Goal: Check status

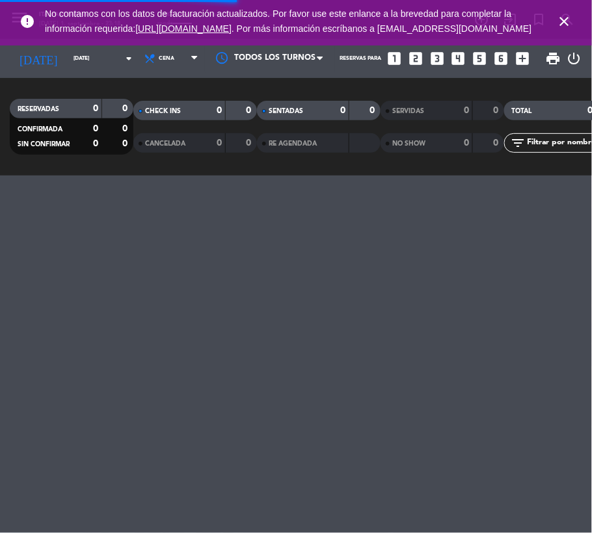
click at [554, 29] on span "close" at bounding box center [564, 21] width 35 height 35
click at [558, 27] on icon "close" at bounding box center [565, 22] width 16 height 16
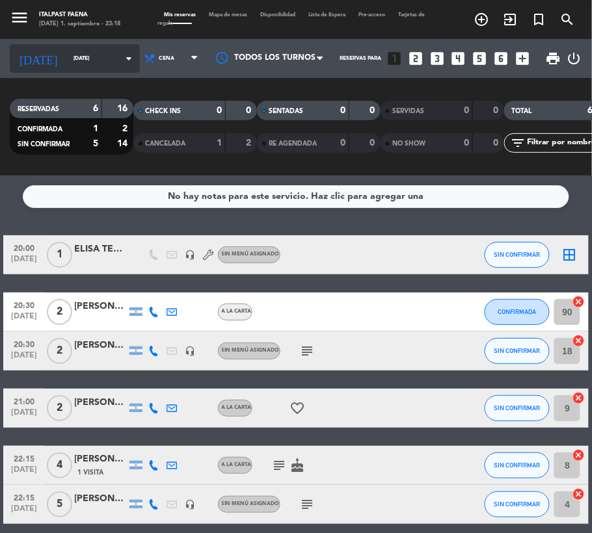
click at [67, 52] on input "sáb. 6 sep." at bounding box center [108, 59] width 82 height 20
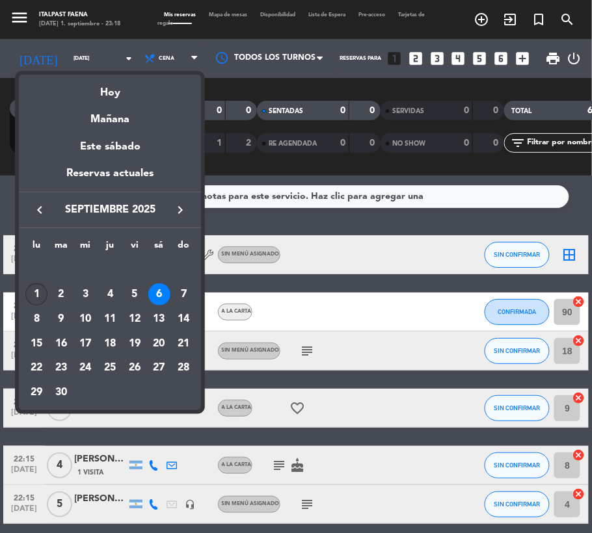
click at [32, 291] on div "1" at bounding box center [36, 295] width 22 height 22
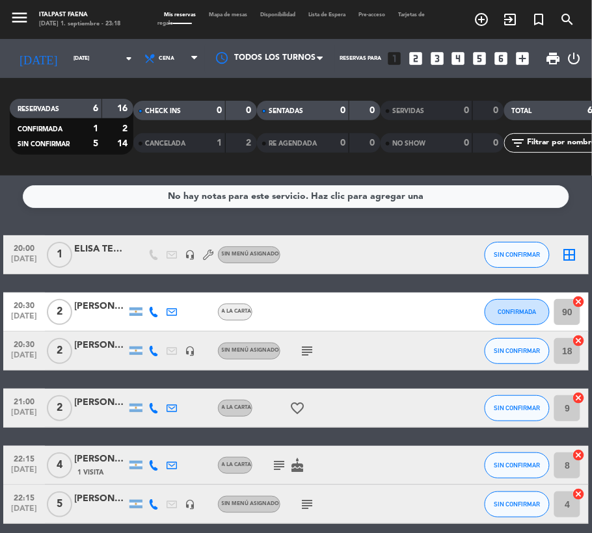
type input "lun. 1 sep."
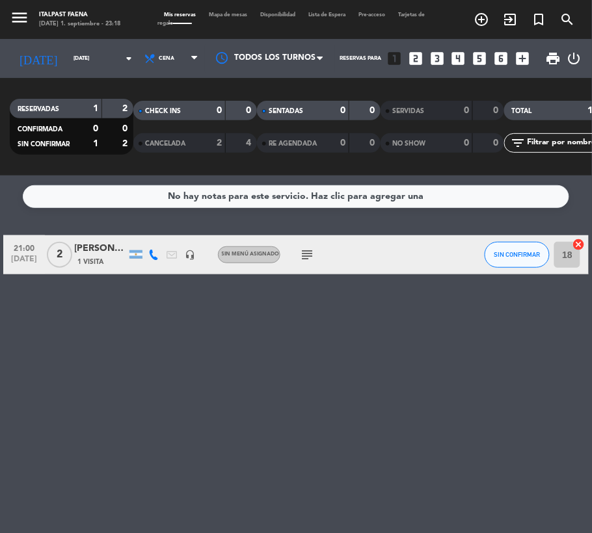
click at [152, 271] on div at bounding box center [154, 254] width 18 height 38
click at [21, 17] on icon "menu" at bounding box center [20, 18] width 20 height 20
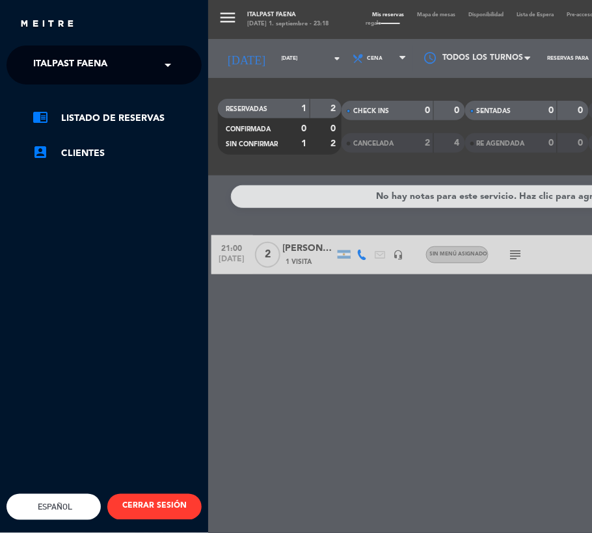
click at [68, 58] on span "Italpast Faena" at bounding box center [70, 64] width 74 height 27
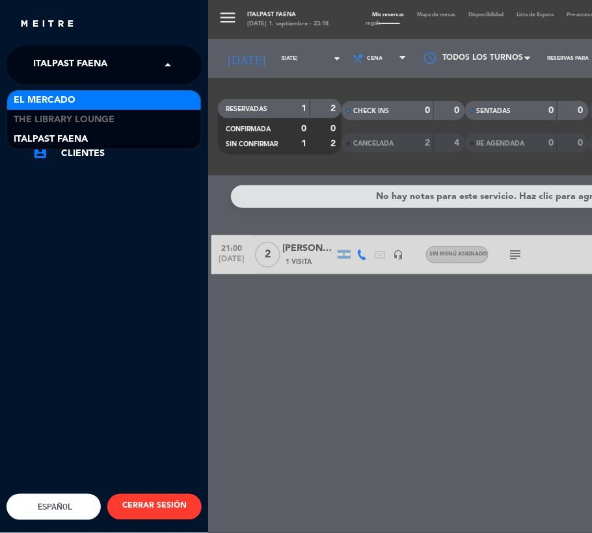
click at [96, 107] on div "El Mercado" at bounding box center [104, 100] width 194 height 20
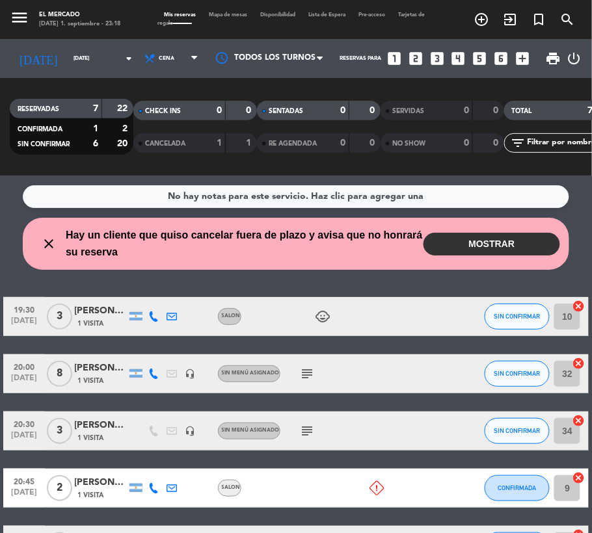
click at [159, 375] on icon at bounding box center [154, 374] width 10 height 10
click at [143, 346] on span "Copiar" at bounding box center [144, 352] width 27 height 14
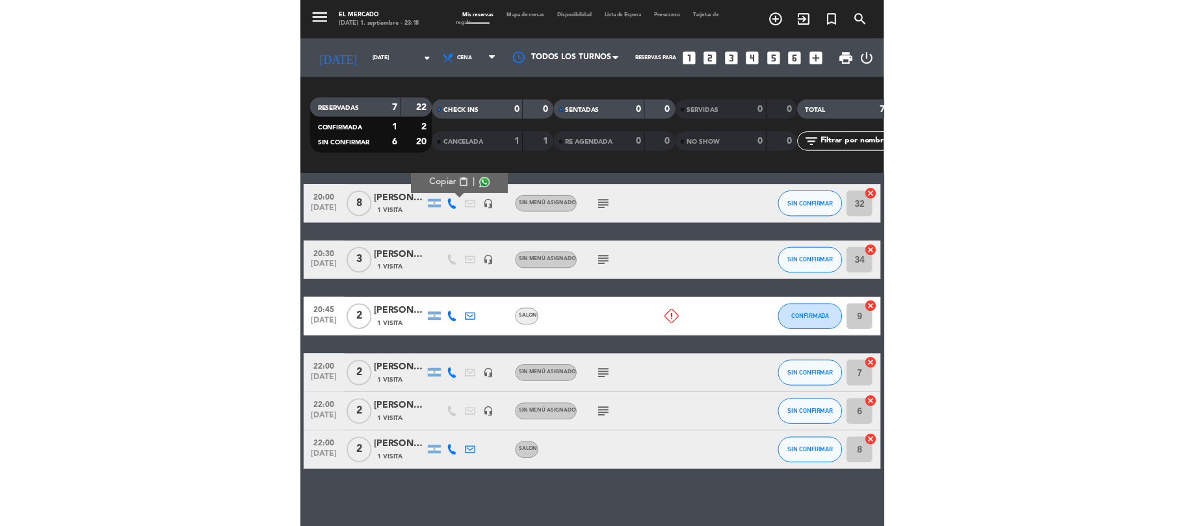
scroll to position [174, 0]
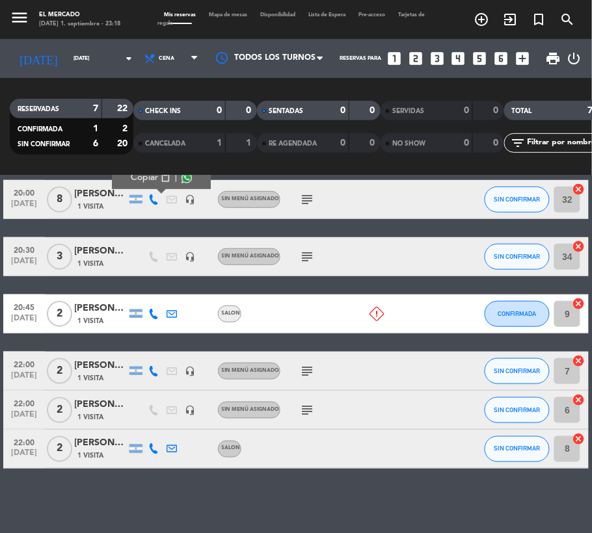
click at [100, 406] on div "Francisco Gazquez Molina" at bounding box center [101, 404] width 52 height 15
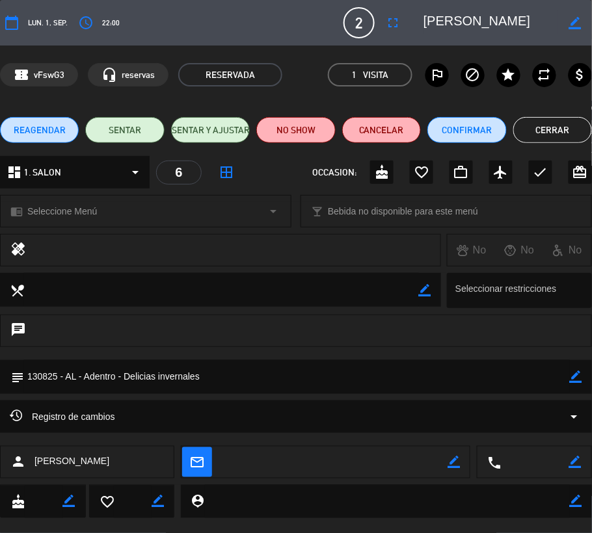
click at [536, 120] on button "Cerrar" at bounding box center [552, 130] width 79 height 26
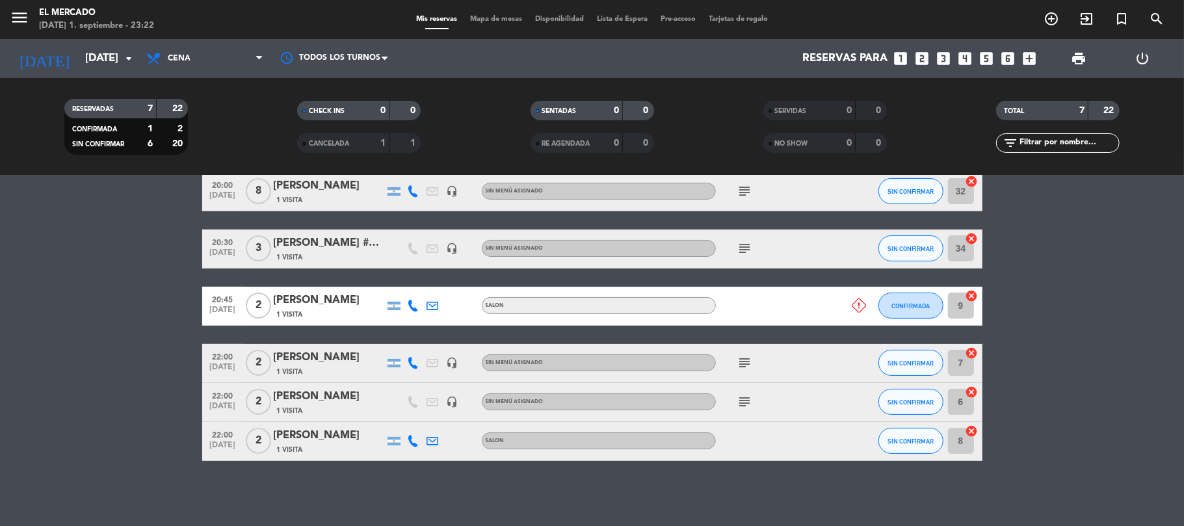
scroll to position [170, 0]
